Goal: Task Accomplishment & Management: Manage account settings

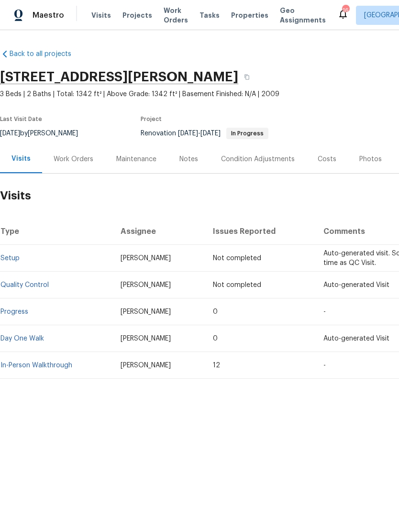
click at [100, 17] on span "Visits" at bounding box center [101, 16] width 20 height 10
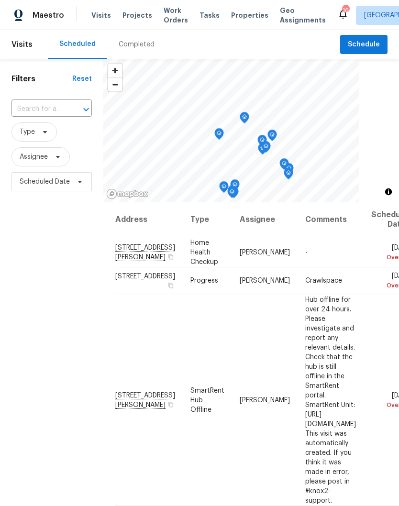
click at [59, 105] on input "text" at bounding box center [38, 109] width 54 height 15
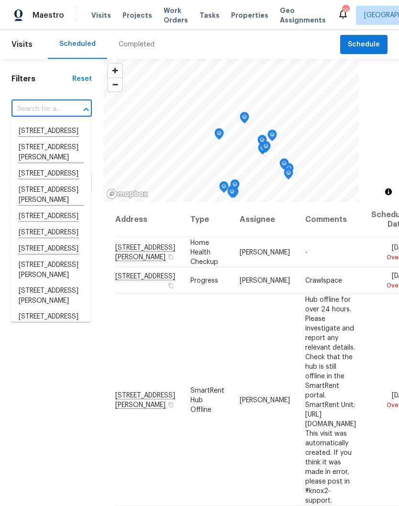
click at [51, 103] on input "text" at bounding box center [38, 109] width 54 height 15
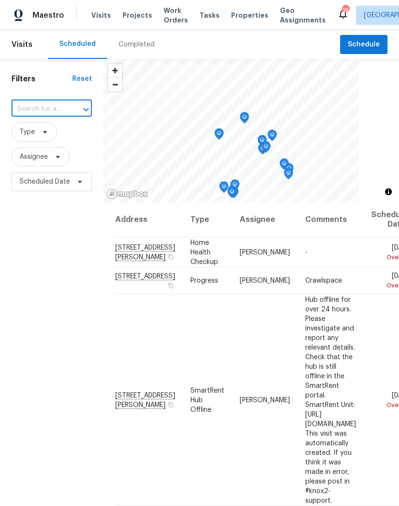
paste input "[STREET_ADDRESS]"
type input "[STREET_ADDRESS]"
click at [46, 133] on li "[STREET_ADDRESS]" at bounding box center [51, 131] width 80 height 16
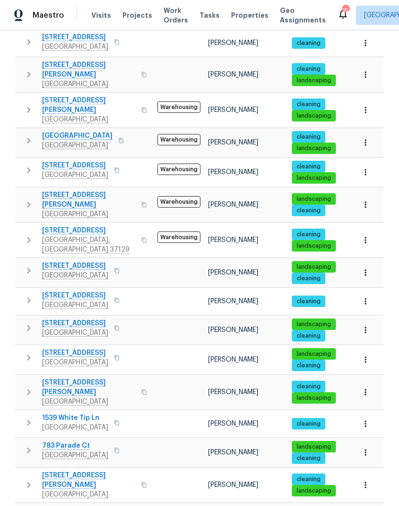
scroll to position [39, 0]
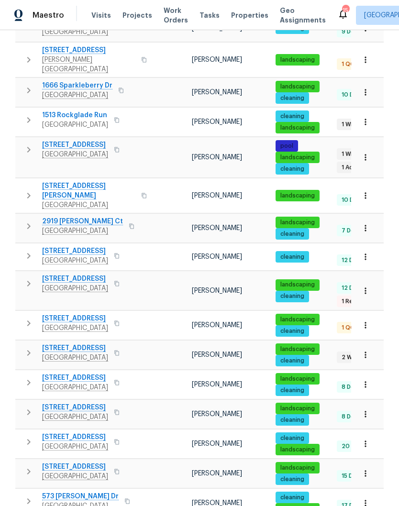
scroll to position [488, 0]
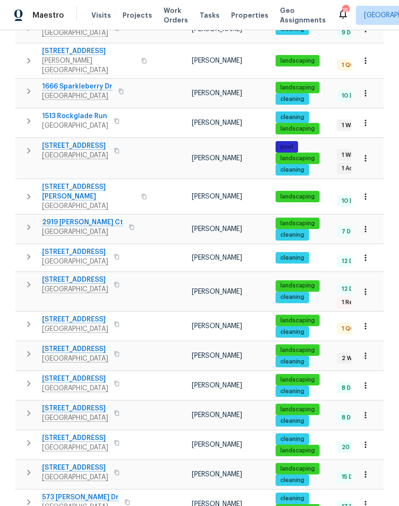
click at [366, 470] on icon "button" at bounding box center [366, 475] width 10 height 10
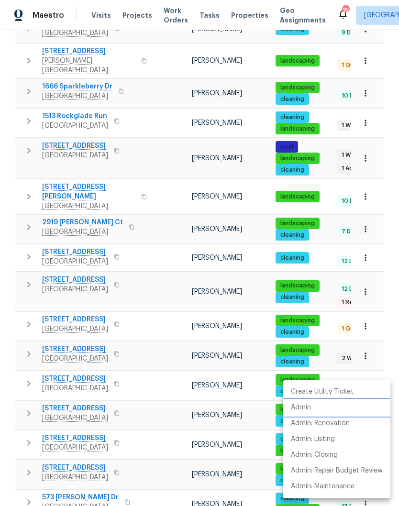
click at [311, 411] on p "Admin" at bounding box center [301, 408] width 20 height 10
click at [78, 435] on div at bounding box center [199, 253] width 399 height 506
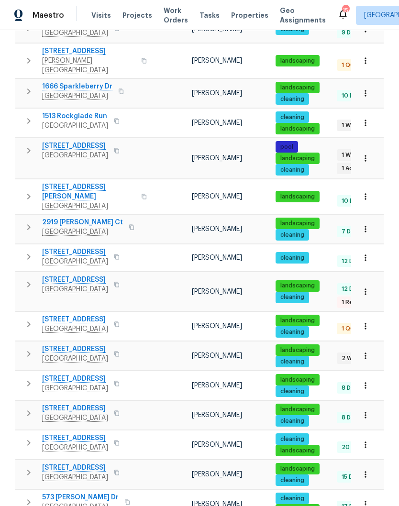
click at [77, 463] on span "[STREET_ADDRESS]" at bounding box center [75, 468] width 66 height 10
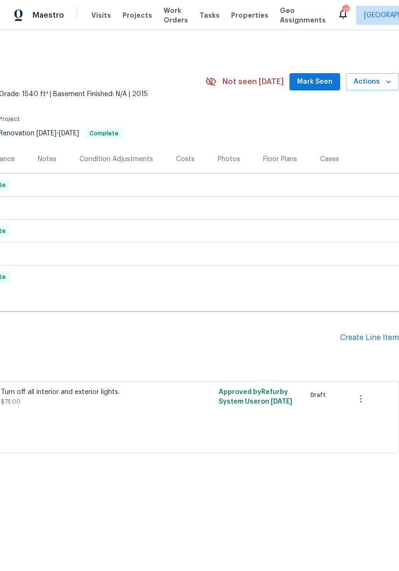
scroll to position [0, 142]
click at [360, 401] on icon "button" at bounding box center [360, 398] width 11 height 11
click at [369, 402] on li "Cancel" at bounding box center [367, 399] width 37 height 16
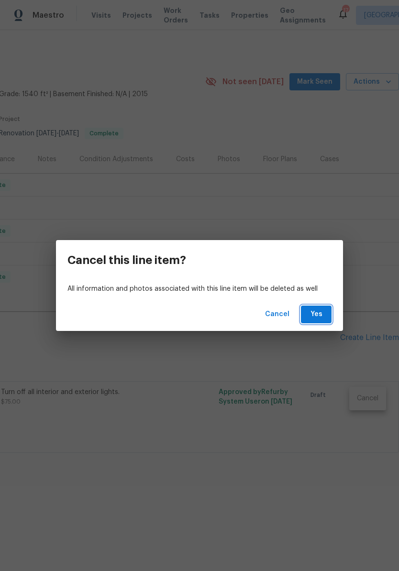
click at [321, 316] on span "Yes" at bounding box center [316, 315] width 15 height 12
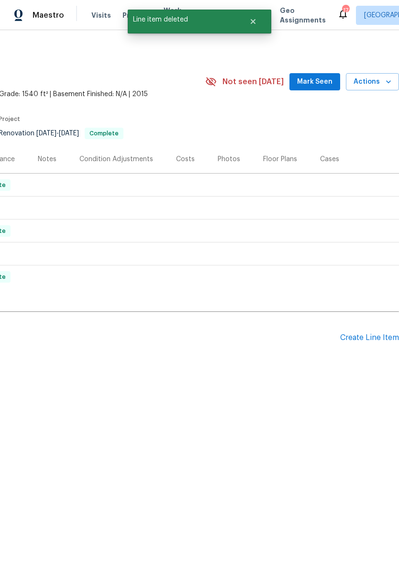
click at [375, 336] on div "Create Line Item" at bounding box center [369, 338] width 59 height 9
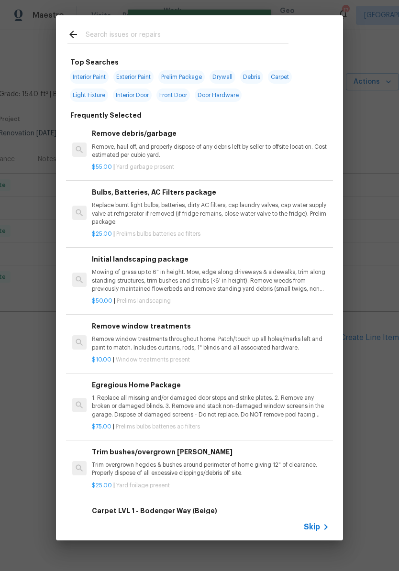
click at [202, 34] on input "text" at bounding box center [187, 36] width 203 height 14
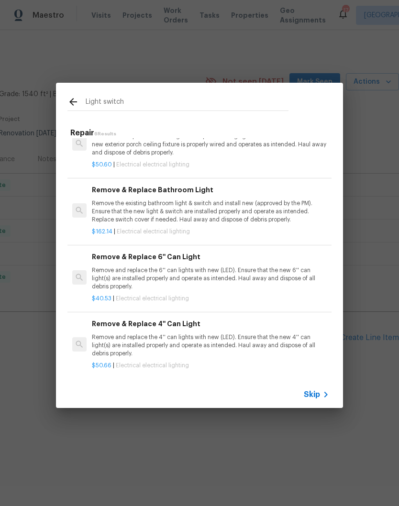
scroll to position [161, 0]
type input "L"
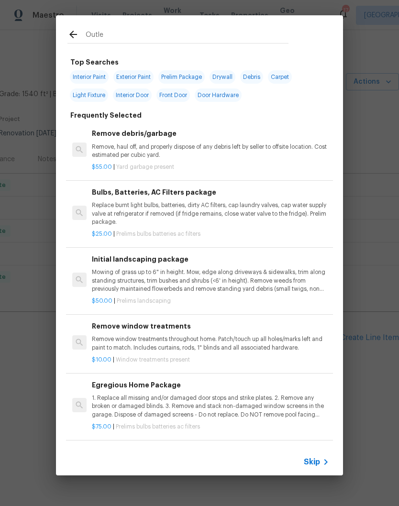
type input "Outlet"
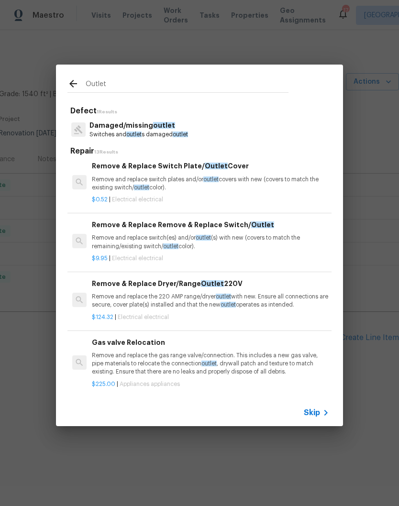
scroll to position [348, 0]
click at [239, 230] on div "Remove & Replace Remove & Replace Switch/ Outlet Remove and replace switch(es) …" at bounding box center [210, 234] width 237 height 31
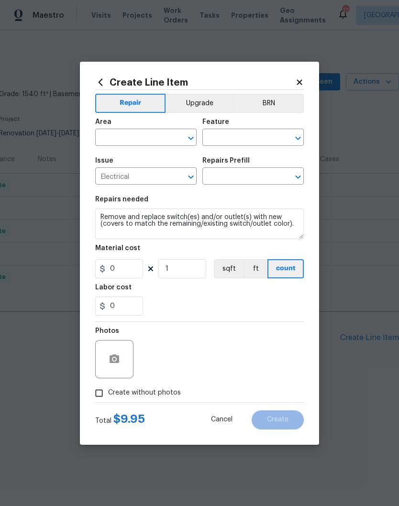
type input "Remove & Replace Remove & Replace Switch/Outlet $9.95"
click at [143, 265] on input "9.95" at bounding box center [119, 268] width 48 height 19
click at [139, 270] on input "9.95" at bounding box center [119, 268] width 48 height 19
type input "20"
click at [169, 133] on input "text" at bounding box center [132, 138] width 75 height 15
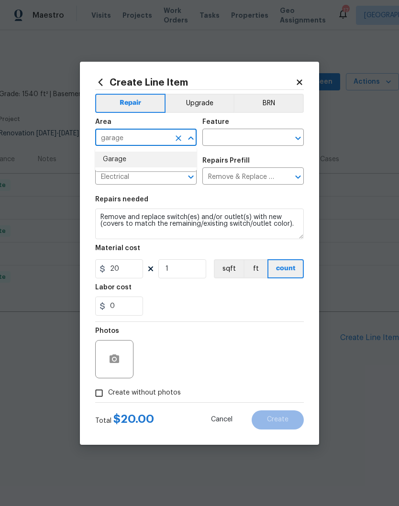
click at [124, 160] on li "Garage" at bounding box center [145, 160] width 101 height 16
type input "Garage"
click at [254, 141] on input "text" at bounding box center [239, 138] width 75 height 15
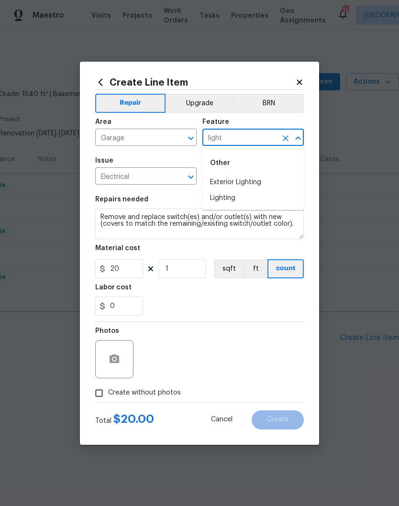
click at [251, 184] on li "Exterior Lighting" at bounding box center [252, 183] width 101 height 16
type input "Exterior Lighting"
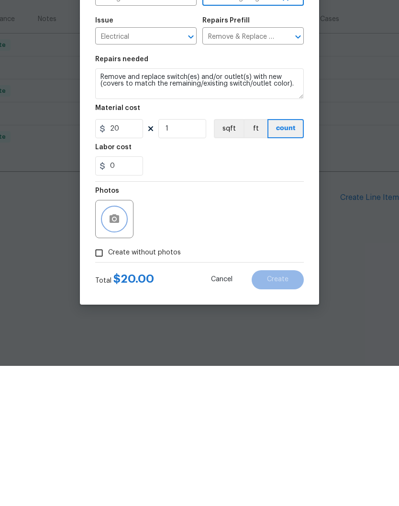
click at [118, 355] on icon "button" at bounding box center [115, 359] width 10 height 9
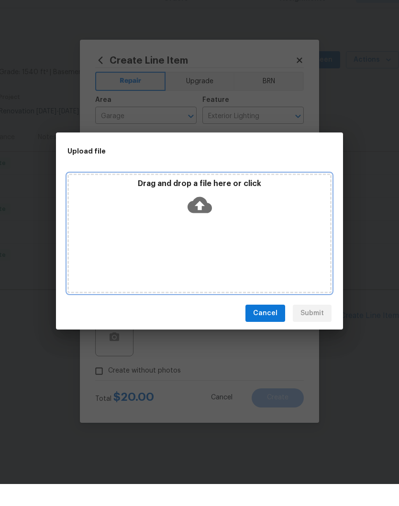
click at [272, 212] on div "Drag and drop a file here or click" at bounding box center [199, 221] width 261 height 41
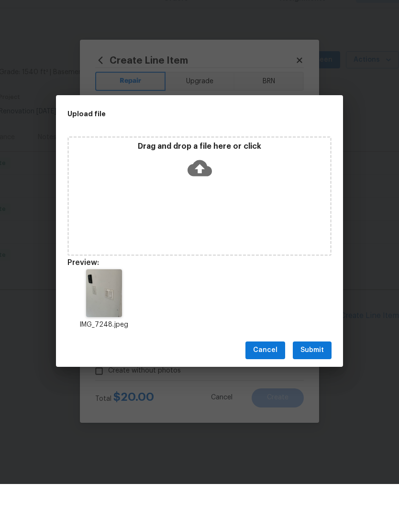
click at [316, 367] on span "Submit" at bounding box center [312, 373] width 23 height 12
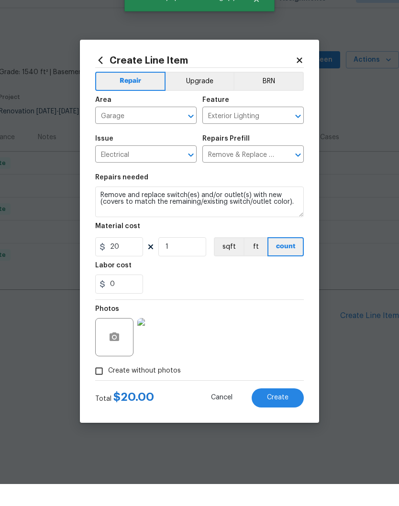
click at [278, 416] on span "Create" at bounding box center [278, 419] width 22 height 7
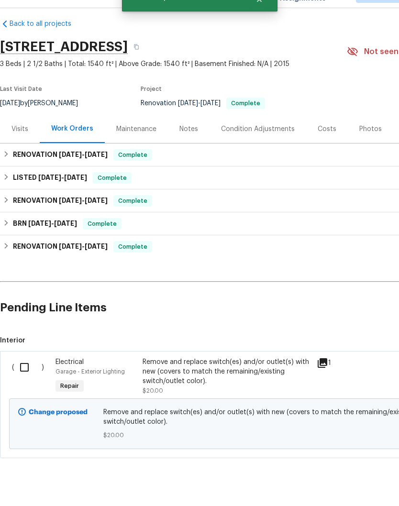
scroll to position [8, 0]
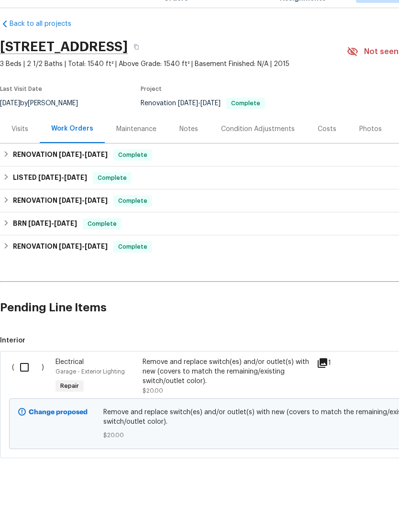
click at [31, 380] on input "checkbox" at bounding box center [27, 390] width 27 height 20
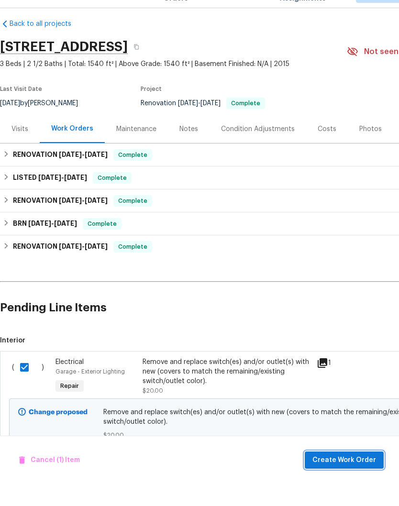
click at [349, 477] on span "Create Work Order" at bounding box center [345, 483] width 64 height 12
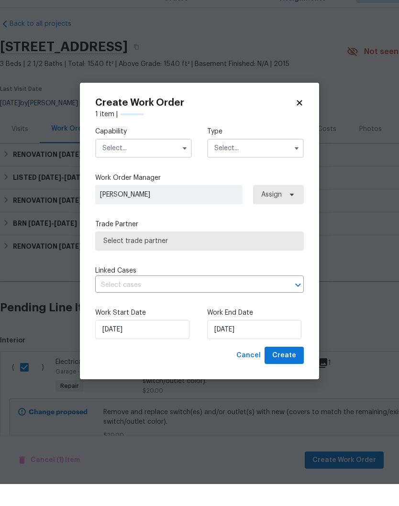
checkbox input "false"
click at [151, 161] on input "text" at bounding box center [143, 170] width 97 height 19
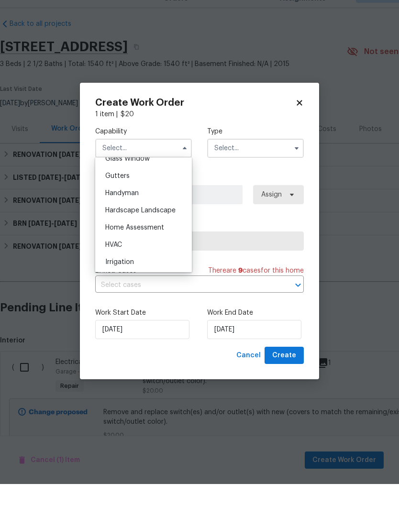
scroll to position [501, 0]
click at [138, 213] on span "Handyman" at bounding box center [122, 216] width 34 height 7
type input "Handyman"
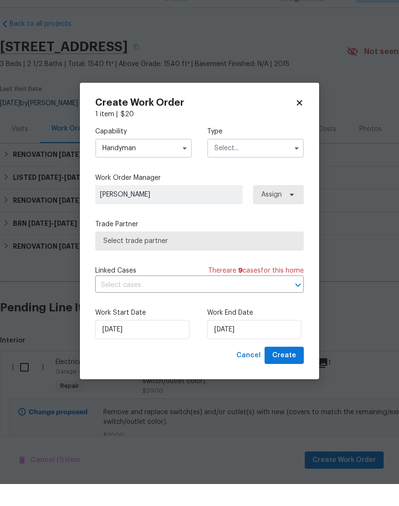
click at [254, 161] on input "text" at bounding box center [255, 170] width 97 height 19
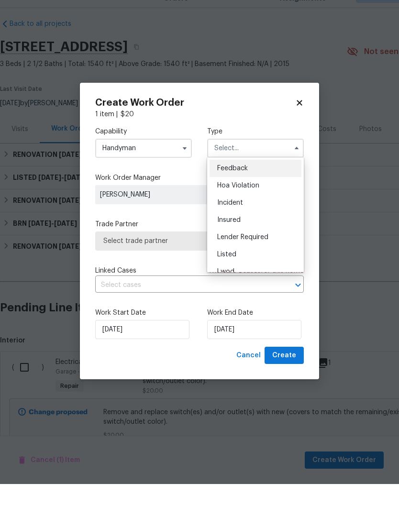
click at [232, 273] on span "Listed" at bounding box center [226, 276] width 19 height 7
type input "Listed"
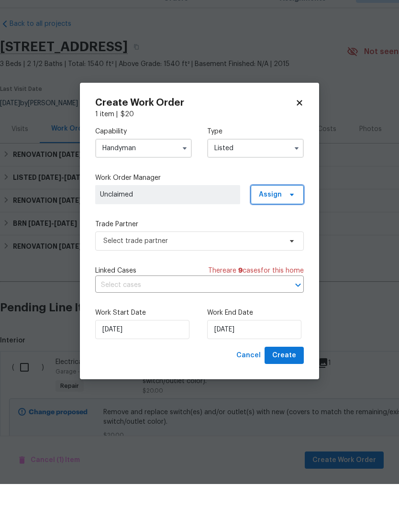
click at [287, 213] on span at bounding box center [290, 217] width 11 height 8
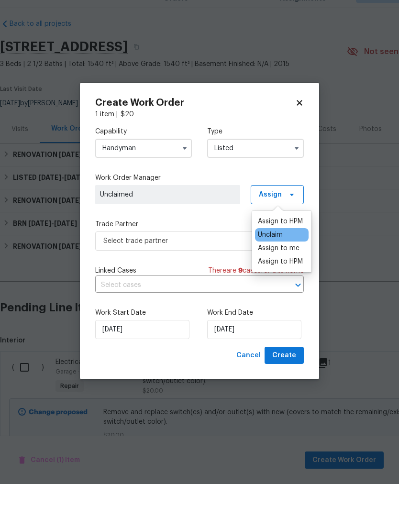
click at [289, 266] on div "Assign to me" at bounding box center [279, 271] width 42 height 10
click at [182, 212] on span "[PERSON_NAME]" at bounding box center [167, 217] width 135 height 10
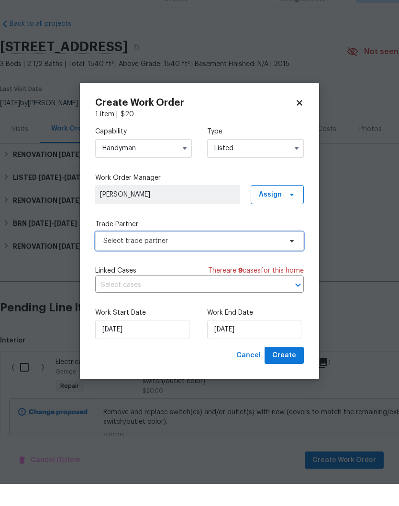
click at [272, 258] on span "Select trade partner" at bounding box center [192, 263] width 179 height 10
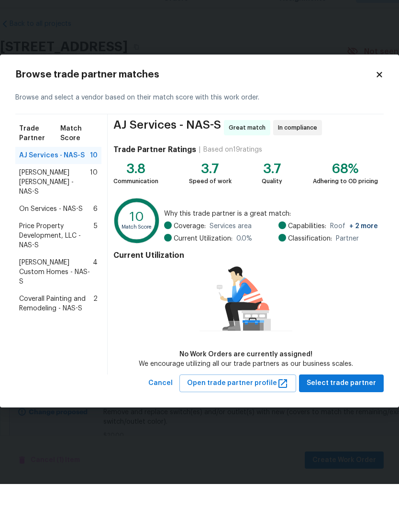
click at [62, 190] on span "[PERSON_NAME] [PERSON_NAME] - NAS-S" at bounding box center [54, 204] width 71 height 29
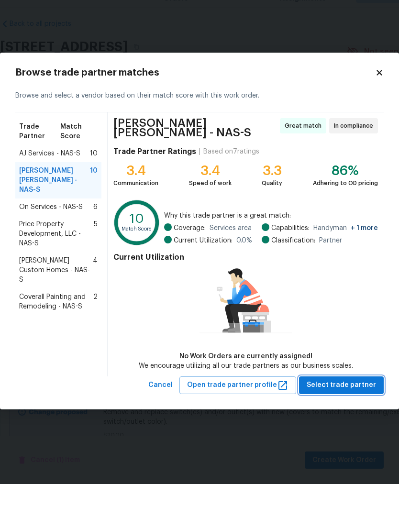
click at [354, 402] on span "Select trade partner" at bounding box center [341, 408] width 69 height 12
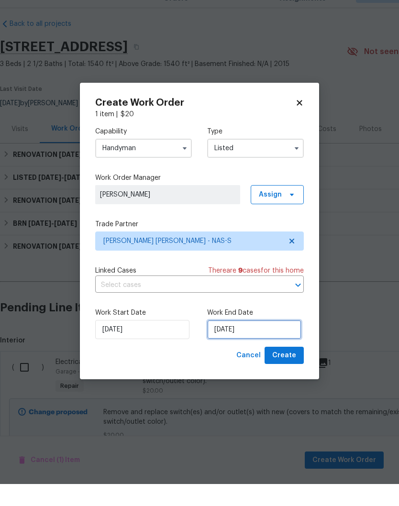
click at [267, 342] on input "[DATE]" at bounding box center [254, 351] width 94 height 19
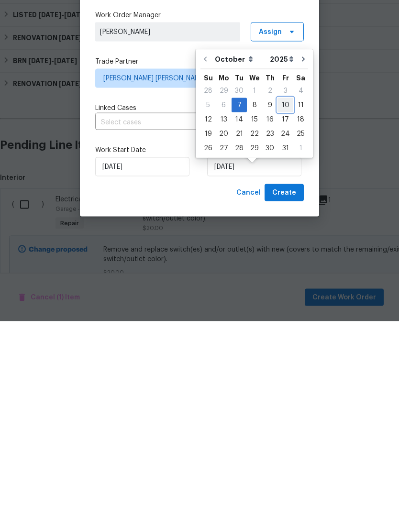
click at [287, 283] on div "10" at bounding box center [286, 289] width 16 height 13
type input "[DATE]"
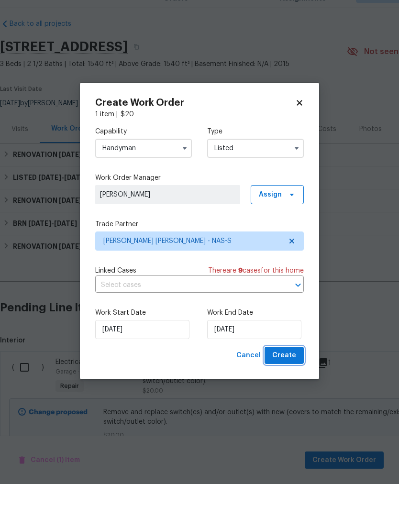
click at [295, 372] on span "Create" at bounding box center [284, 378] width 24 height 12
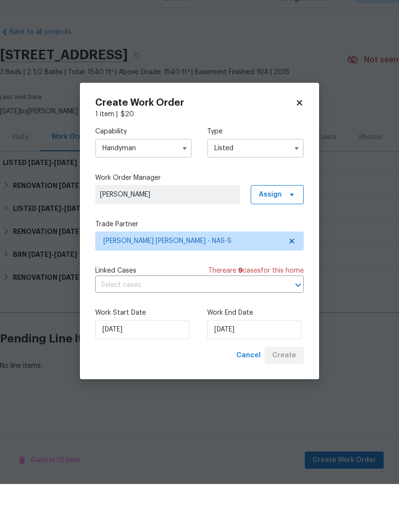
scroll to position [0, 0]
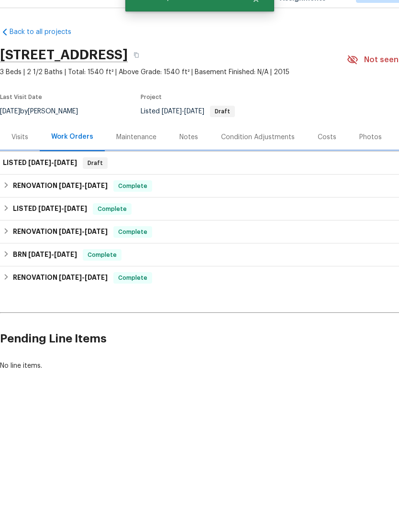
click at [22, 179] on h6 "LISTED 10/7/25 - 10/10/25" at bounding box center [40, 184] width 74 height 11
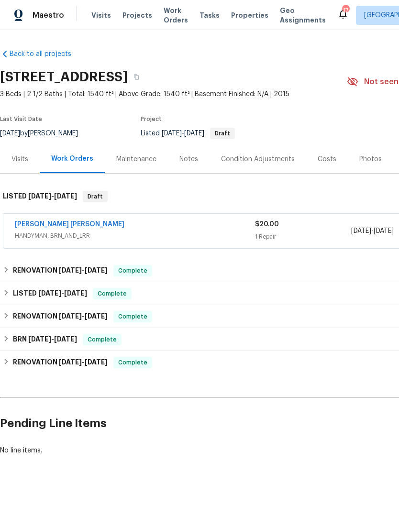
scroll to position [22, 0]
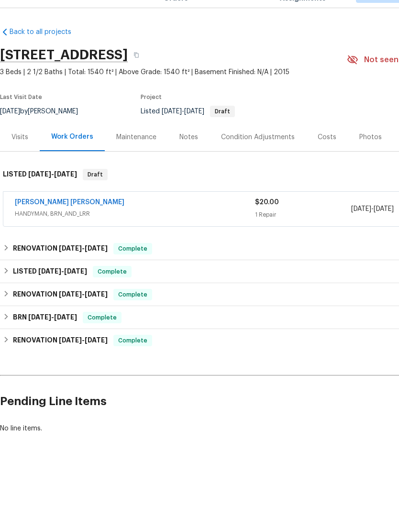
click at [56, 221] on link "[PERSON_NAME] [PERSON_NAME]" at bounding box center [70, 224] width 110 height 7
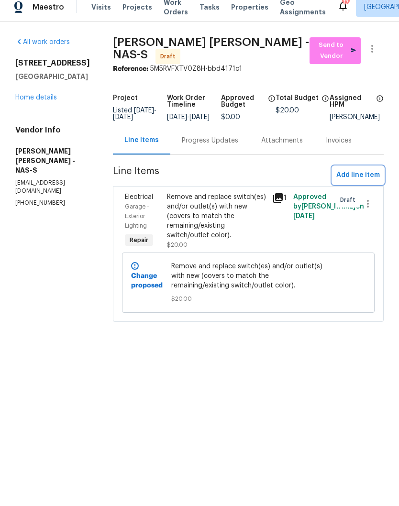
click at [373, 182] on span "Add line item" at bounding box center [358, 184] width 44 height 12
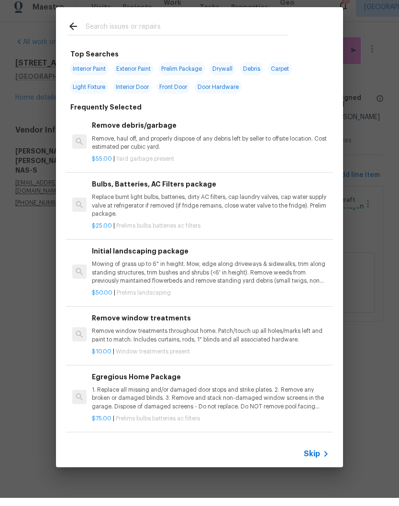
click at [182, 29] on input "text" at bounding box center [187, 36] width 203 height 14
type input "Light bulbs"
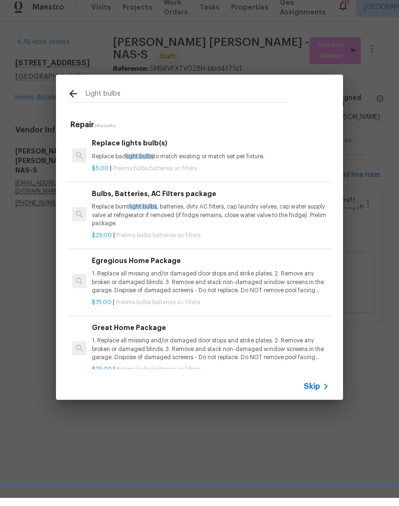
click at [187, 211] on p "Replace burnt light bulbs , batteries, dirty AC filters, cap laundry valves, ca…" at bounding box center [210, 223] width 237 height 24
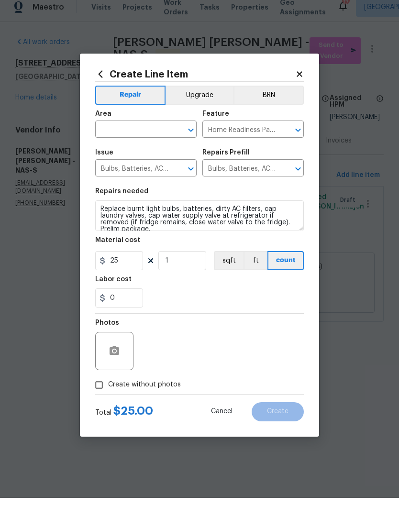
click at [164, 131] on input "text" at bounding box center [132, 138] width 75 height 15
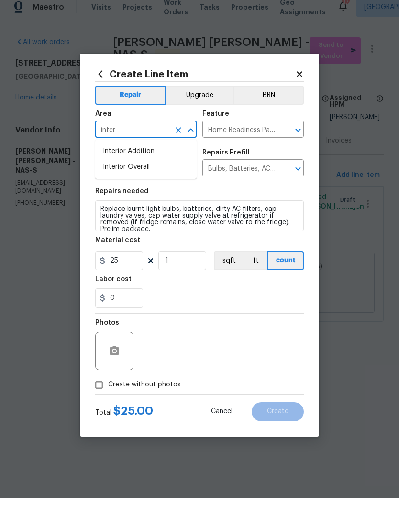
click at [146, 168] on li "Interior Overall" at bounding box center [145, 176] width 101 height 16
type input "Interior Overall"
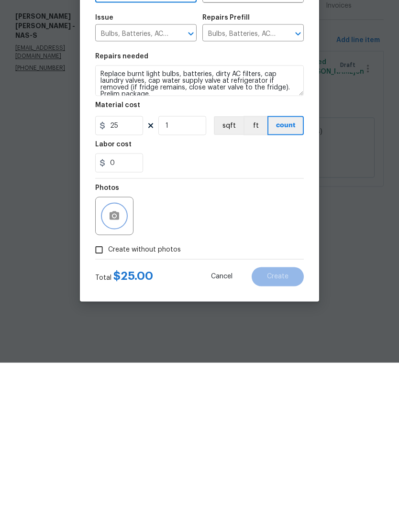
click at [117, 355] on icon "button" at bounding box center [115, 359] width 10 height 9
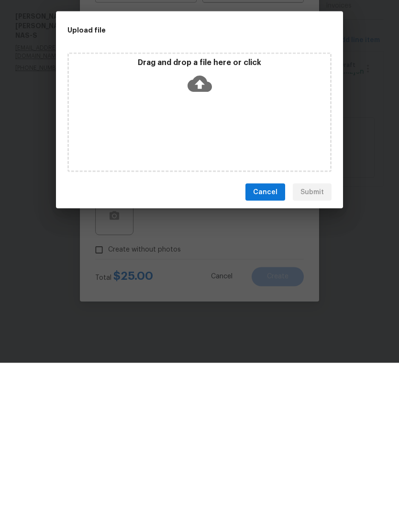
scroll to position [0, 0]
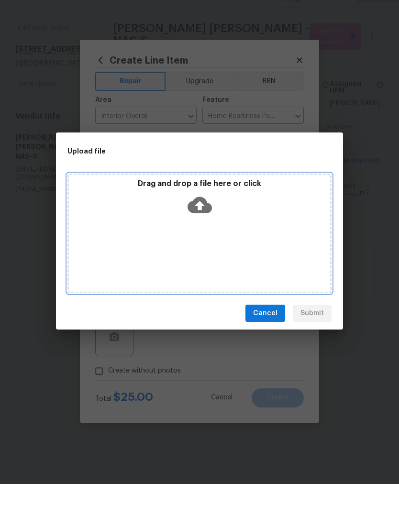
click at [252, 211] on div "Drag and drop a file here or click" at bounding box center [199, 221] width 261 height 41
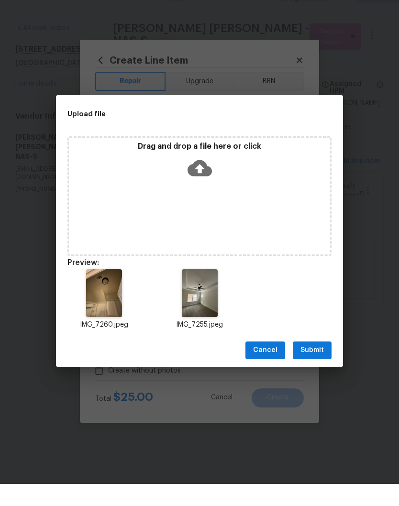
click at [316, 367] on span "Submit" at bounding box center [312, 373] width 23 height 12
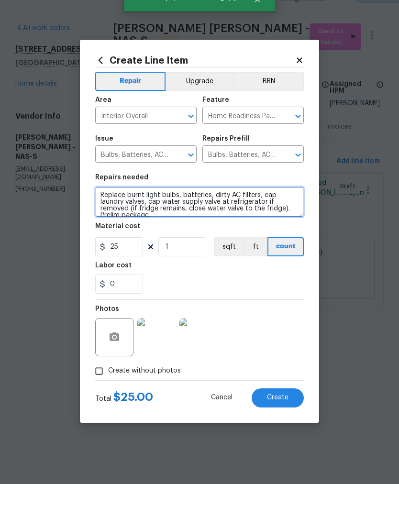
click at [215, 209] on textarea "Replace burnt light bulbs, batteries, dirty AC filters, cap laundry valves, cap…" at bounding box center [199, 224] width 209 height 31
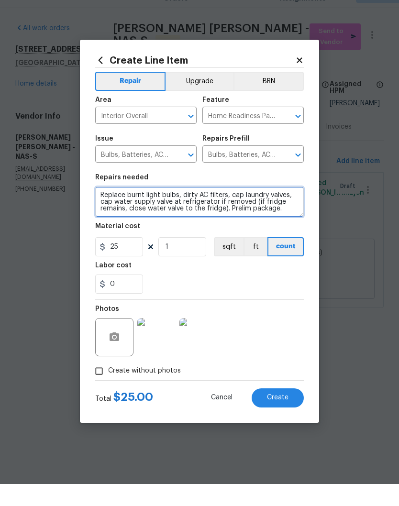
click at [292, 211] on textarea "Replace burnt light bulbs, dirty AC filters, cap laundry valves, cap water supp…" at bounding box center [199, 224] width 209 height 31
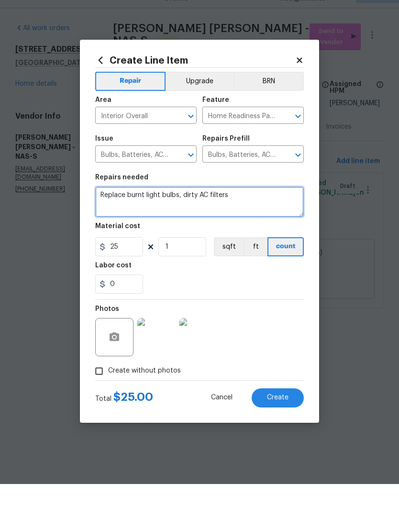
click at [184, 209] on textarea "Replace burnt light bulbs, dirty AC filters" at bounding box center [199, 224] width 209 height 31
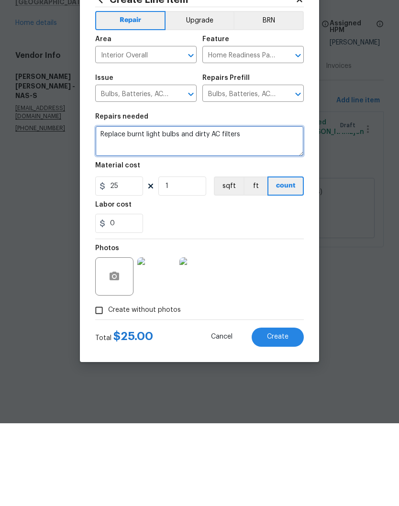
click at [127, 209] on textarea "Replace burnt light bulbs and dirty AC filters" at bounding box center [199, 224] width 209 height 31
click at [157, 209] on textarea "Replace all burnt light bulbs and dirty AC filters" at bounding box center [199, 224] width 209 height 31
click at [288, 209] on textarea "Replace all burnt out light bulbs and dirty AC filters" at bounding box center [199, 224] width 209 height 31
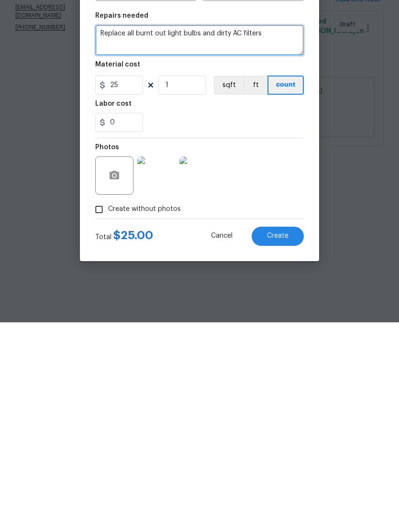
type textarea "Replace all burnt out light bulbs and dirty AC filters"
click at [283, 416] on span "Create" at bounding box center [278, 419] width 22 height 7
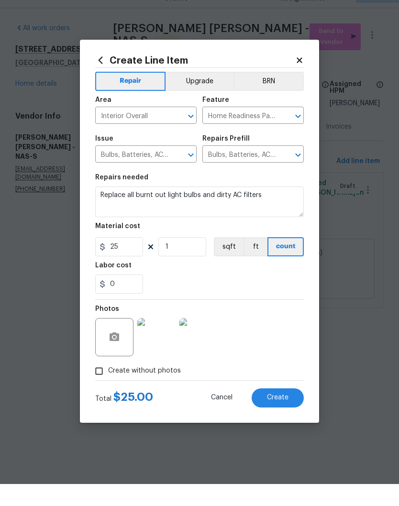
scroll to position [0, 0]
type input "0"
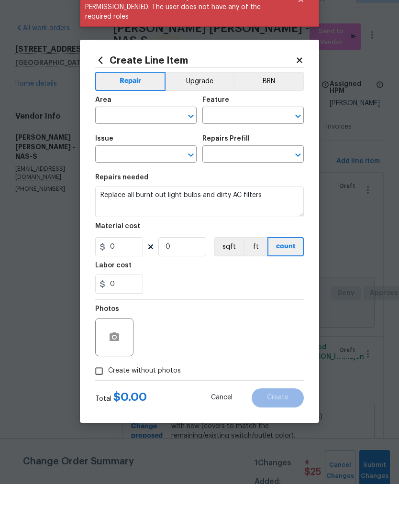
scroll to position [0, 0]
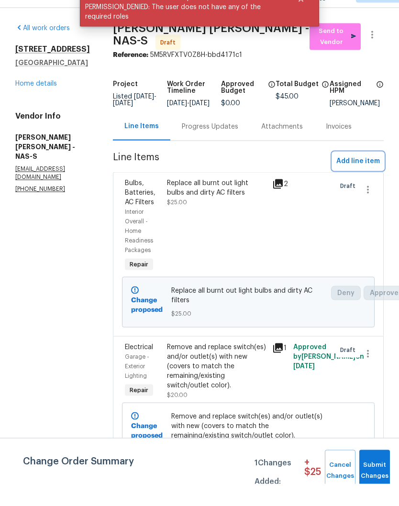
click at [368, 178] on span "Add line item" at bounding box center [358, 184] width 44 height 12
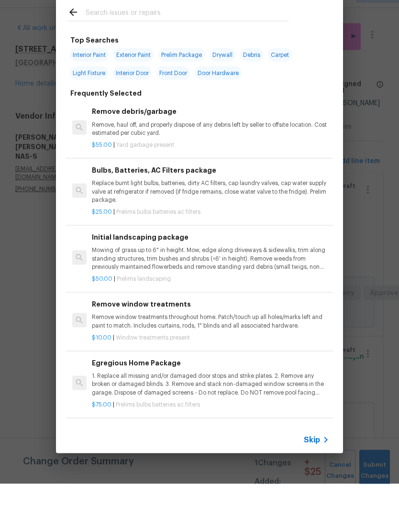
click at [162, 29] on input "text" at bounding box center [187, 36] width 203 height 14
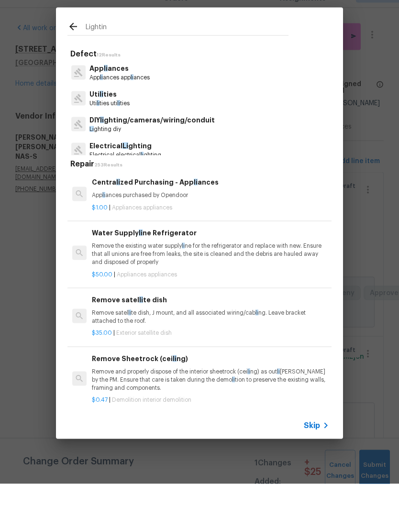
type input "Lighting"
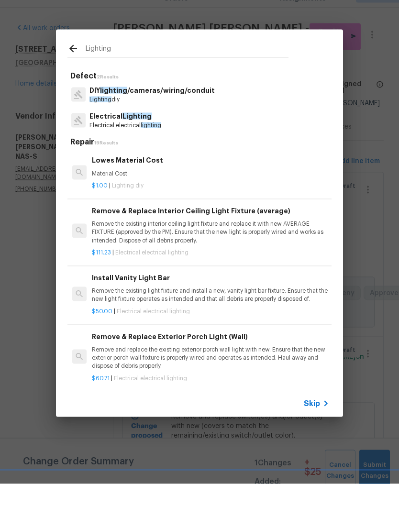
click at [144, 134] on p "Electrical Lighting" at bounding box center [125, 139] width 72 height 10
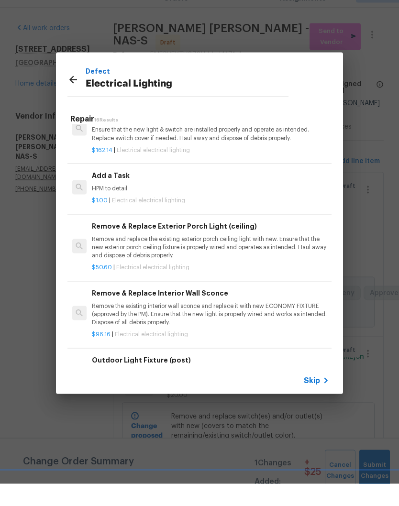
scroll to position [607, 0]
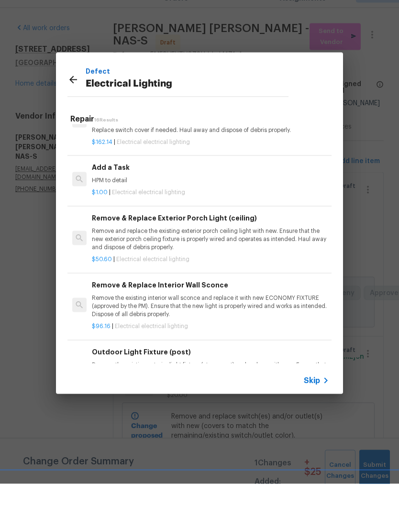
click at [126, 207] on div "$1.00 | Electrical electrical lighting" at bounding box center [210, 213] width 237 height 12
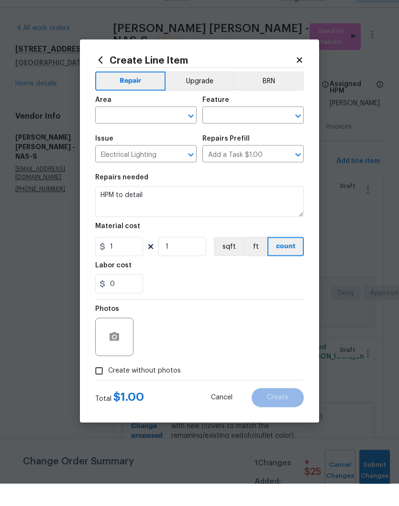
click at [174, 132] on button "Clear" at bounding box center [178, 138] width 13 height 13
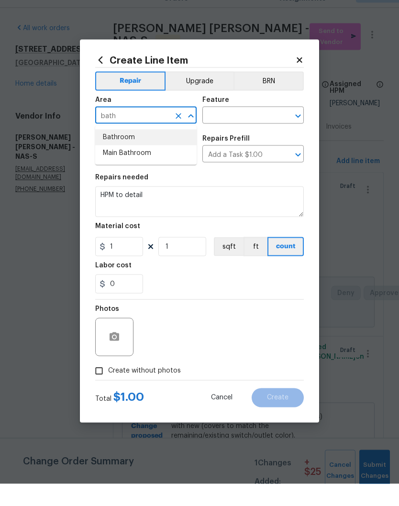
click at [131, 152] on li "Bathroom" at bounding box center [145, 160] width 101 height 16
type input "Bathroom"
click at [246, 131] on input "text" at bounding box center [239, 138] width 75 height 15
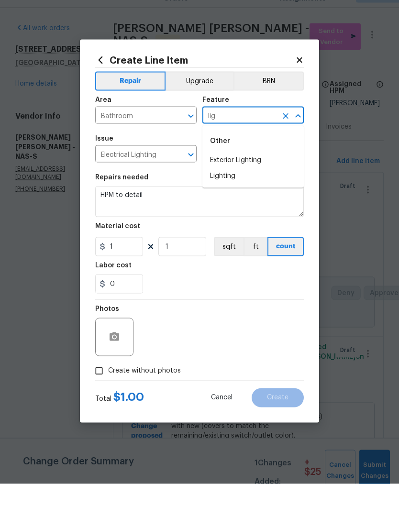
click at [235, 190] on li "Lighting" at bounding box center [252, 198] width 101 height 16
type input "Lighting"
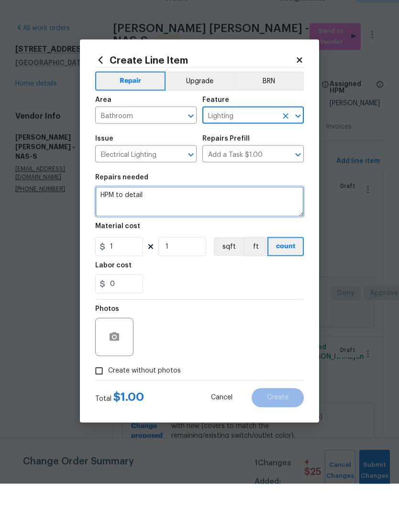
click at [160, 209] on textarea "HPM to detail" at bounding box center [199, 224] width 209 height 31
type textarea "H"
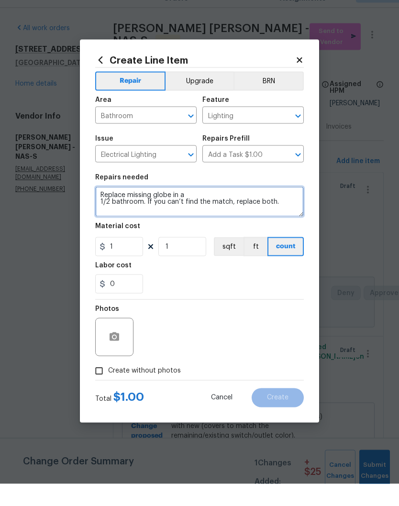
type textarea "Replace missing globe in a 1/2 bathroom. If you can’t find the match, replace b…"
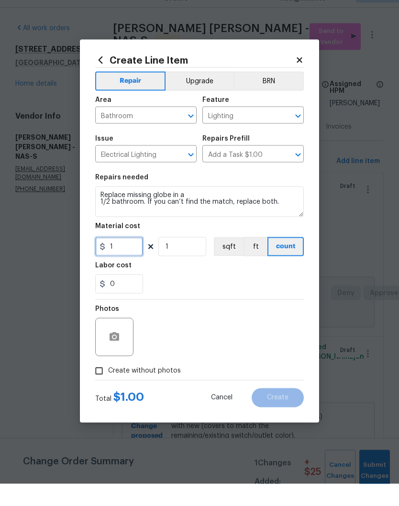
click at [126, 259] on input "1" at bounding box center [119, 268] width 48 height 19
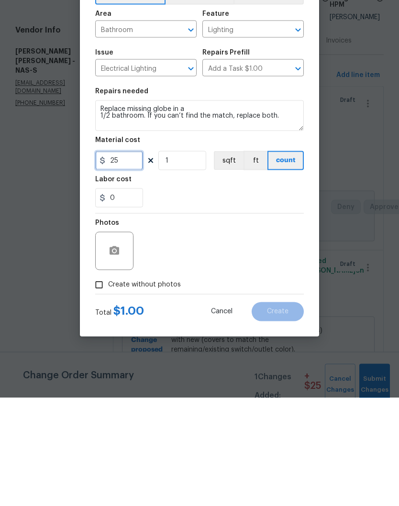
type input "25"
click at [119, 355] on icon "button" at bounding box center [115, 359] width 10 height 9
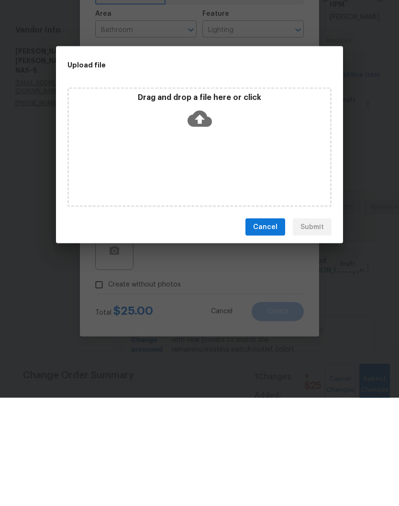
scroll to position [25, 0]
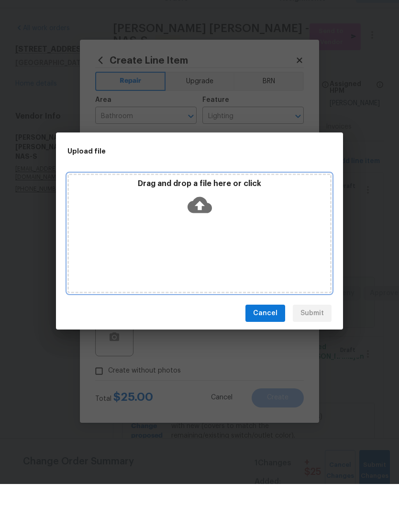
click at [240, 236] on div "Drag and drop a file here or click" at bounding box center [199, 256] width 264 height 120
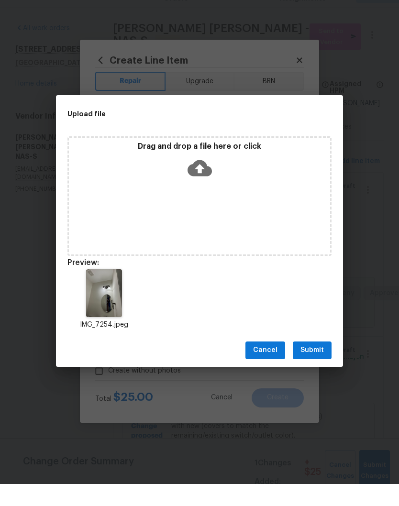
click at [321, 367] on span "Submit" at bounding box center [312, 373] width 23 height 12
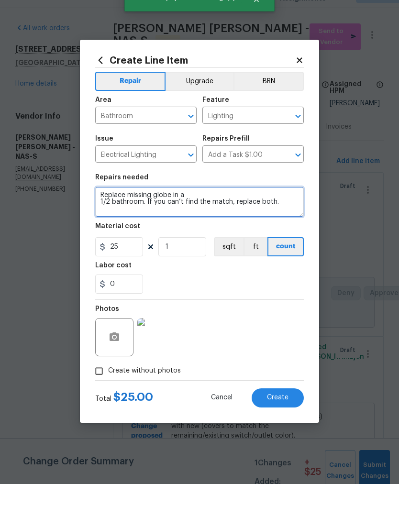
click at [207, 209] on textarea "Replace missing globe in a 1/2 bathroom. If you can’t find the match, replace b…" at bounding box center [199, 224] width 209 height 31
click at [104, 209] on textarea "Replace missing globe in the 1/2 bathroom. If you can’t find the match, replace…" at bounding box center [199, 224] width 209 height 31
click at [101, 209] on textarea "Replace missing globe in the 1/2 bathroom. If you can’t find the match, replace…" at bounding box center [199, 224] width 209 height 31
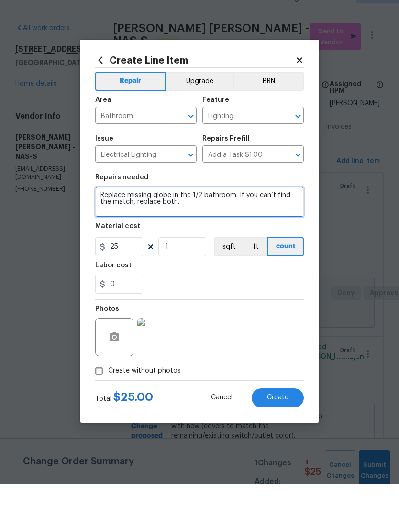
click at [219, 209] on textarea "Replace missing globe in the 1/2 bathroom. If you can’t find the match, replace…" at bounding box center [199, 224] width 209 height 31
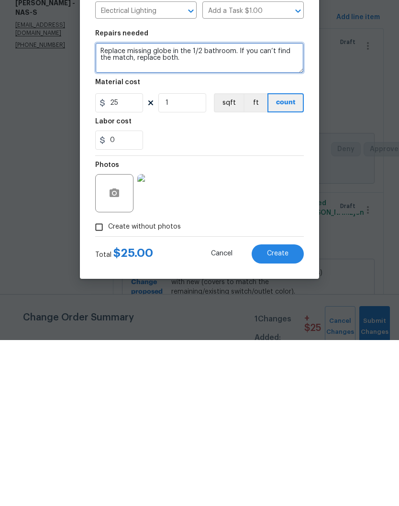
type textarea "Replace missing globe in the 1/2 bathroom. If you can’t find the match, replace…"
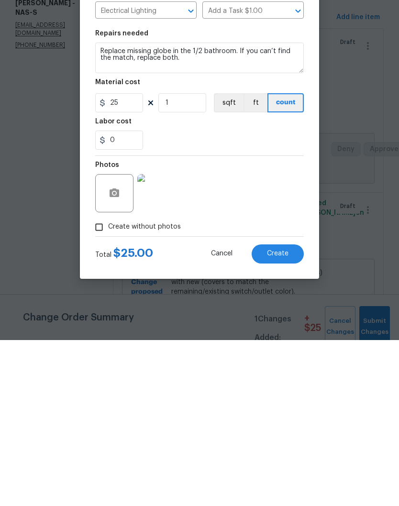
click at [285, 416] on span "Create" at bounding box center [278, 419] width 22 height 7
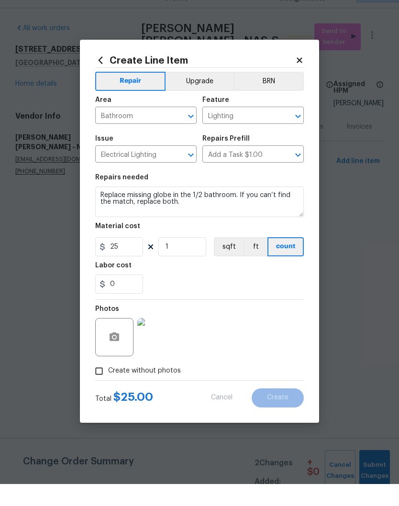
type input "0"
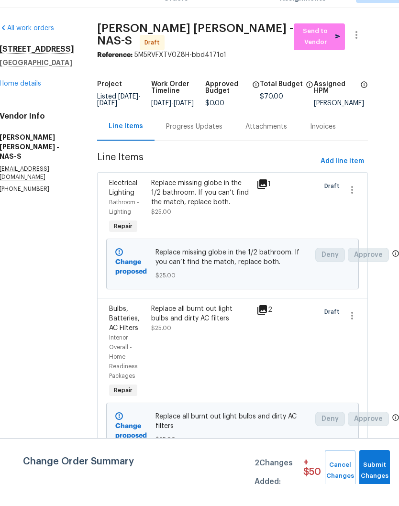
scroll to position [0, 16]
click at [348, 178] on span "Add line item" at bounding box center [343, 184] width 44 height 12
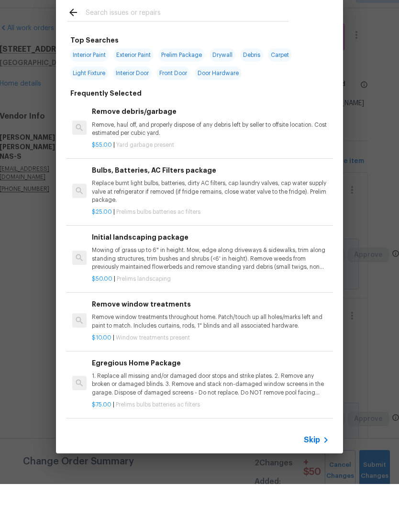
click at [179, 29] on input "text" at bounding box center [187, 36] width 203 height 14
type input "Toilit"
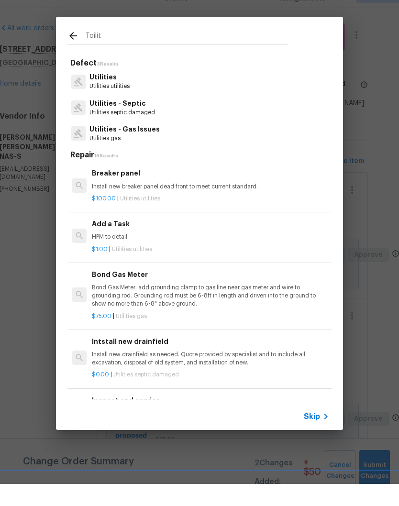
click at [119, 255] on p "HPM to detail" at bounding box center [210, 259] width 237 height 8
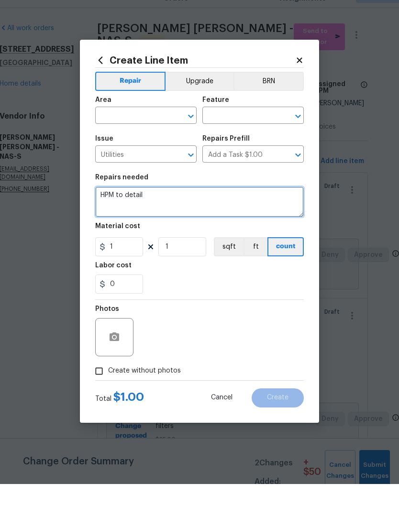
click at [166, 209] on textarea "HPM to detail" at bounding box center [199, 224] width 209 height 31
type textarea "H"
type textarea "Tighten upstairs toilet seat"
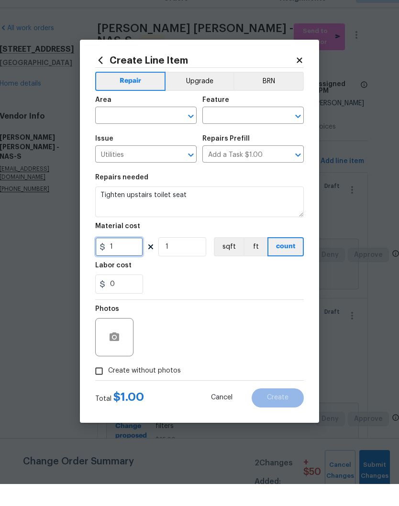
click at [131, 259] on input "1" at bounding box center [119, 268] width 48 height 19
type input "5"
click at [168, 131] on input "text" at bounding box center [132, 138] width 75 height 15
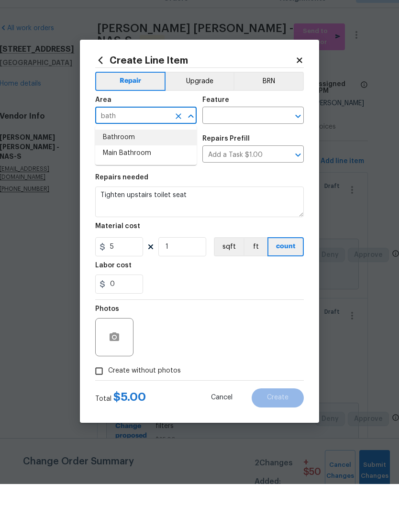
click at [129, 152] on li "Bathroom" at bounding box center [145, 160] width 101 height 16
type input "Bathroom"
click at [251, 131] on input "text" at bounding box center [239, 138] width 75 height 15
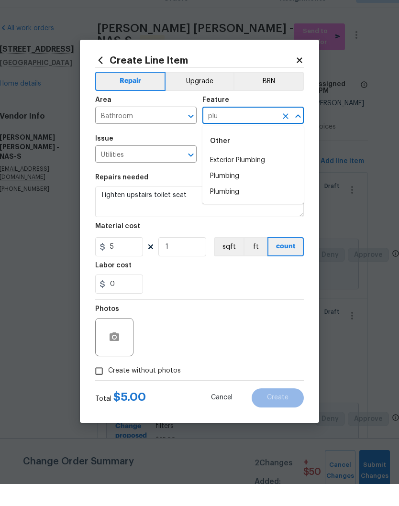
click at [238, 190] on li "Plumbing" at bounding box center [252, 198] width 101 height 16
type input "Plumbing"
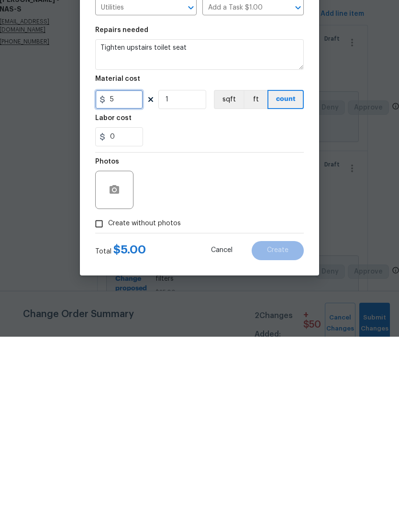
click at [129, 259] on input "5" at bounding box center [119, 268] width 48 height 19
type input "10"
click at [119, 355] on icon "button" at bounding box center [115, 359] width 10 height 9
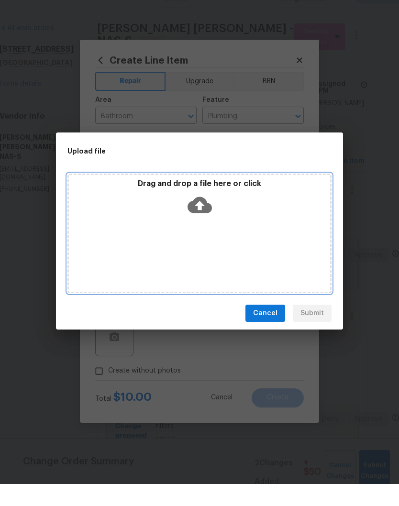
click at [246, 224] on div "Drag and drop a file here or click" at bounding box center [199, 256] width 264 height 120
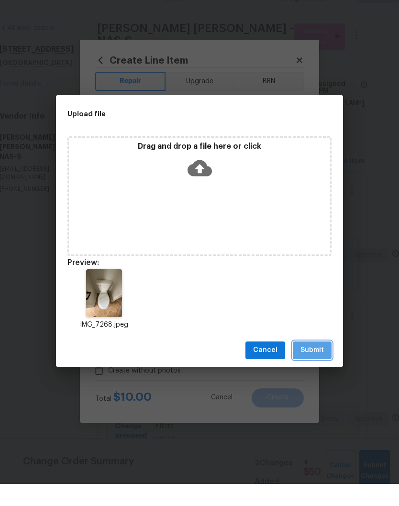
click at [319, 367] on span "Submit" at bounding box center [312, 373] width 23 height 12
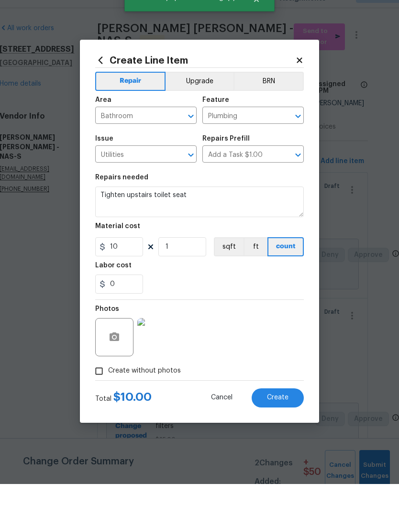
click at [284, 416] on span "Create" at bounding box center [278, 419] width 22 height 7
type input "0"
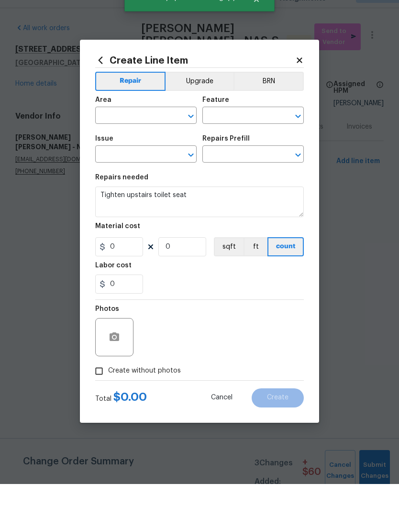
scroll to position [0, 0]
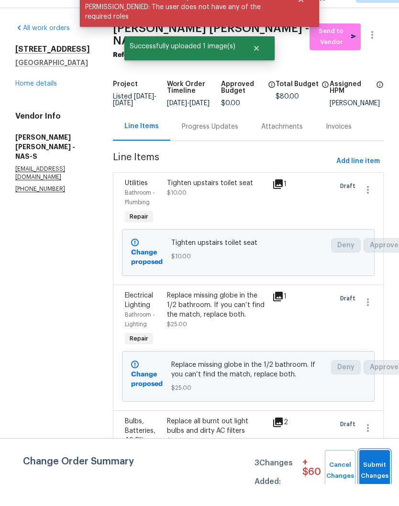
click at [378, 482] on span "Submit Changes" at bounding box center [374, 493] width 21 height 22
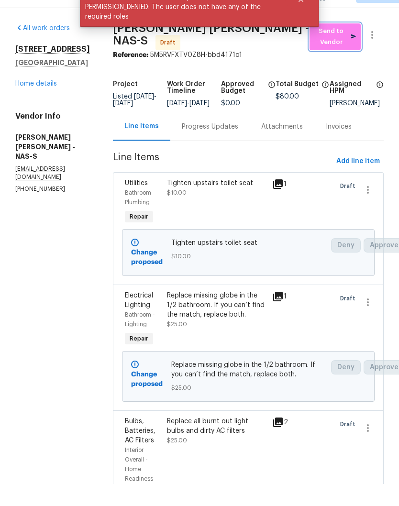
click at [338, 48] on span "Send to Vendor" at bounding box center [335, 59] width 42 height 22
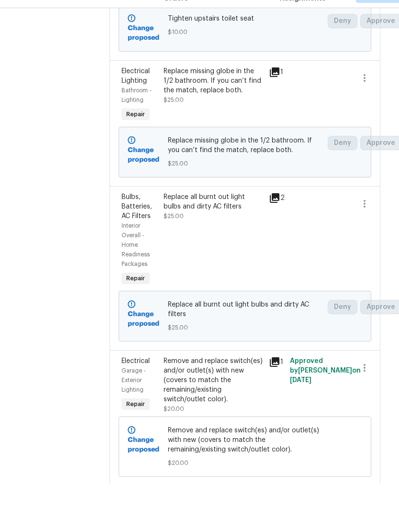
scroll to position [223, 7]
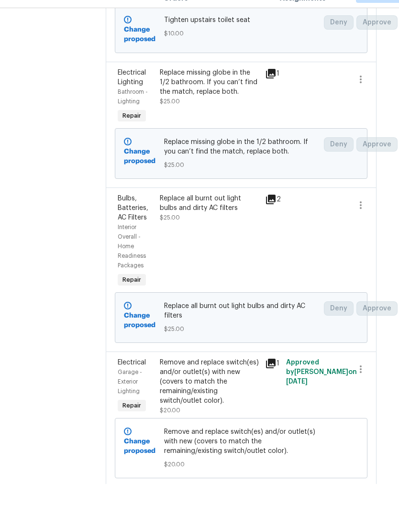
click at [238, 216] on div "Replace all burnt out light bulbs and dirty AC filters" at bounding box center [210, 225] width 100 height 19
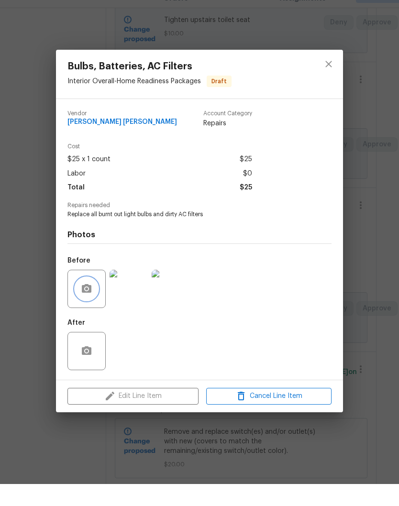
click at [91, 300] on button "button" at bounding box center [86, 311] width 23 height 23
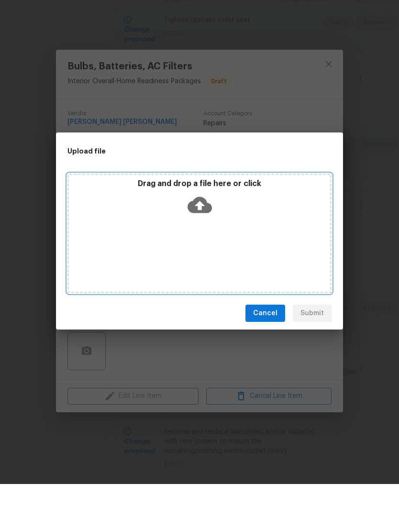
click at [280, 243] on div "Drag and drop a file here or click" at bounding box center [199, 256] width 264 height 120
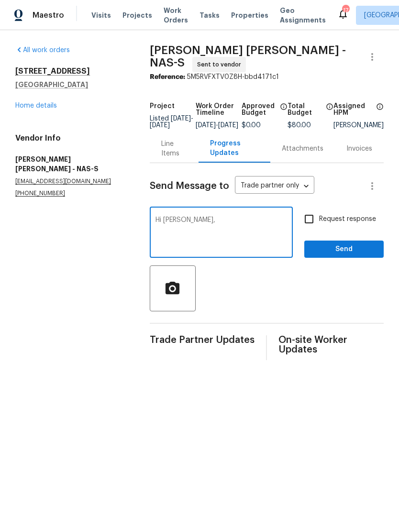
scroll to position [22, 0]
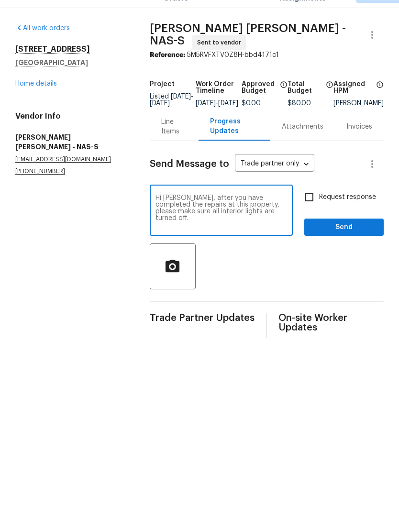
click at [186, 221] on textarea "Hi [PERSON_NAME], after you have completed the repairs at this property, please…" at bounding box center [222, 234] width 132 height 34
click at [287, 217] on textarea "Hi [PERSON_NAME], after you have completed the repairs at this property, please…" at bounding box center [222, 234] width 132 height 34
type textarea "Hi [PERSON_NAME], after you have completed the repairs at this property, please…"
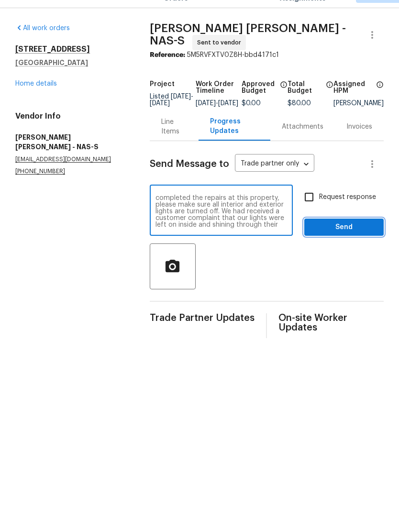
click at [347, 244] on span "Send" at bounding box center [344, 250] width 64 height 12
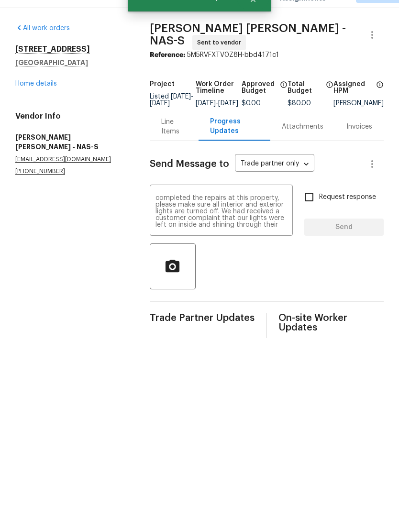
scroll to position [0, 0]
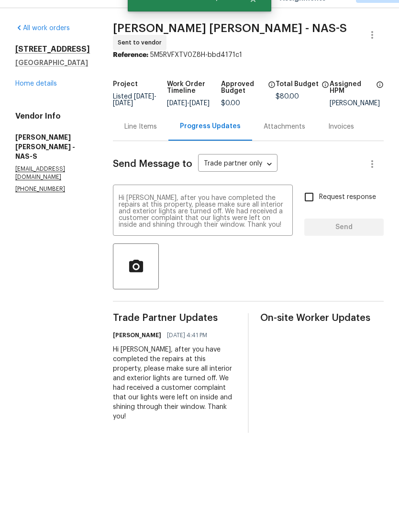
click at [43, 102] on link "Home details" at bounding box center [36, 105] width 42 height 7
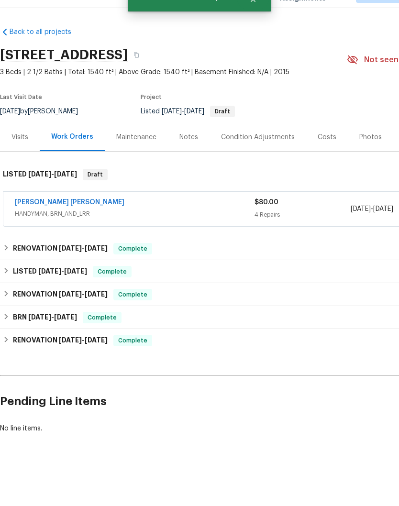
click at [195, 155] on div "Notes" at bounding box center [188, 160] width 19 height 10
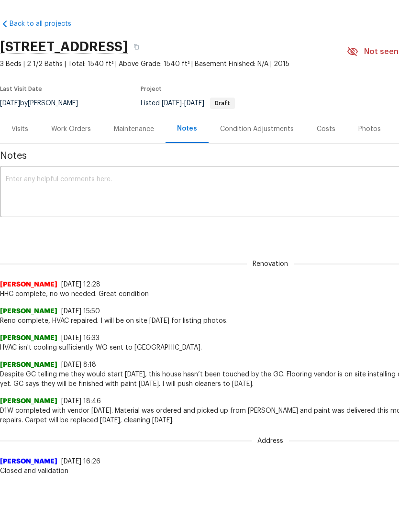
click at [132, 202] on textarea at bounding box center [270, 201] width 529 height 34
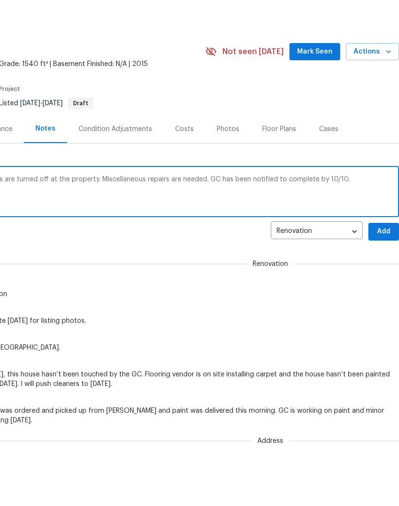
scroll to position [0, 142]
type textarea "Overall, home is in good condition. All lights are turned off at the property. …"
click at [387, 246] on span "Add" at bounding box center [383, 240] width 15 height 12
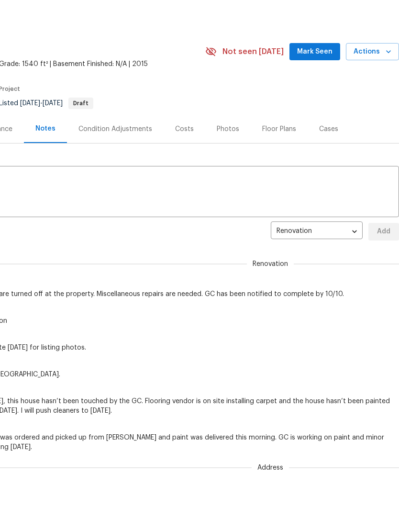
click at [325, 66] on span "Mark Seen" at bounding box center [314, 60] width 35 height 12
